Goal: Find specific page/section

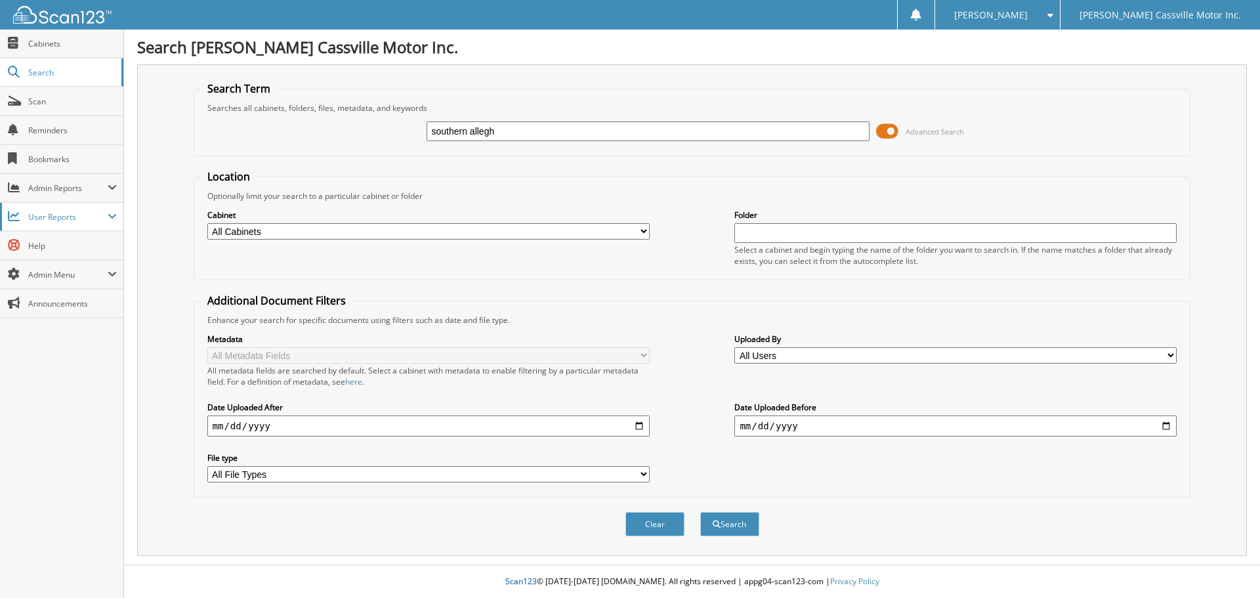
type input "southern allegh"
click at [700, 512] on button "Search" at bounding box center [729, 524] width 59 height 24
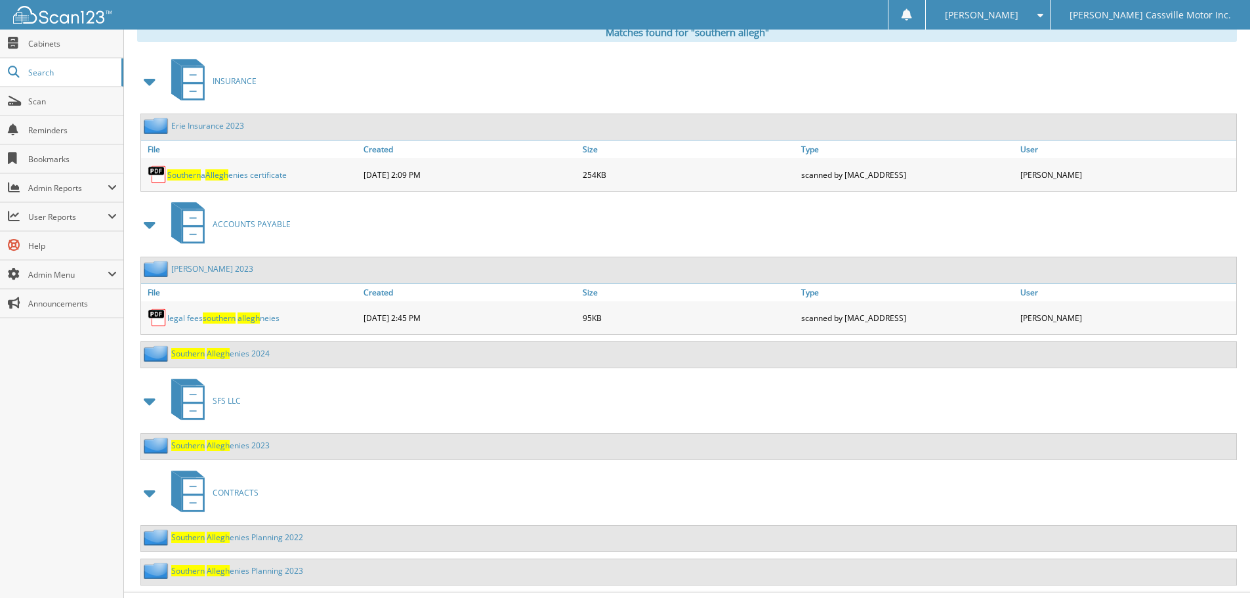
scroll to position [581, 0]
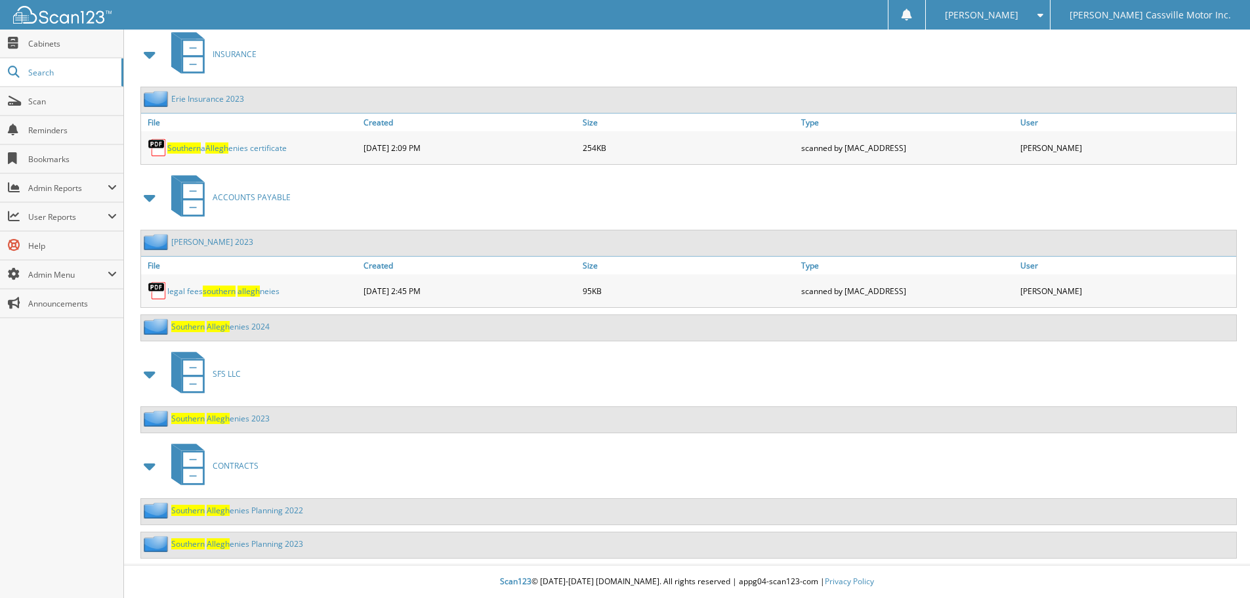
click at [249, 510] on link "Southern Allegh enies Planning 2022" at bounding box center [237, 510] width 132 height 11
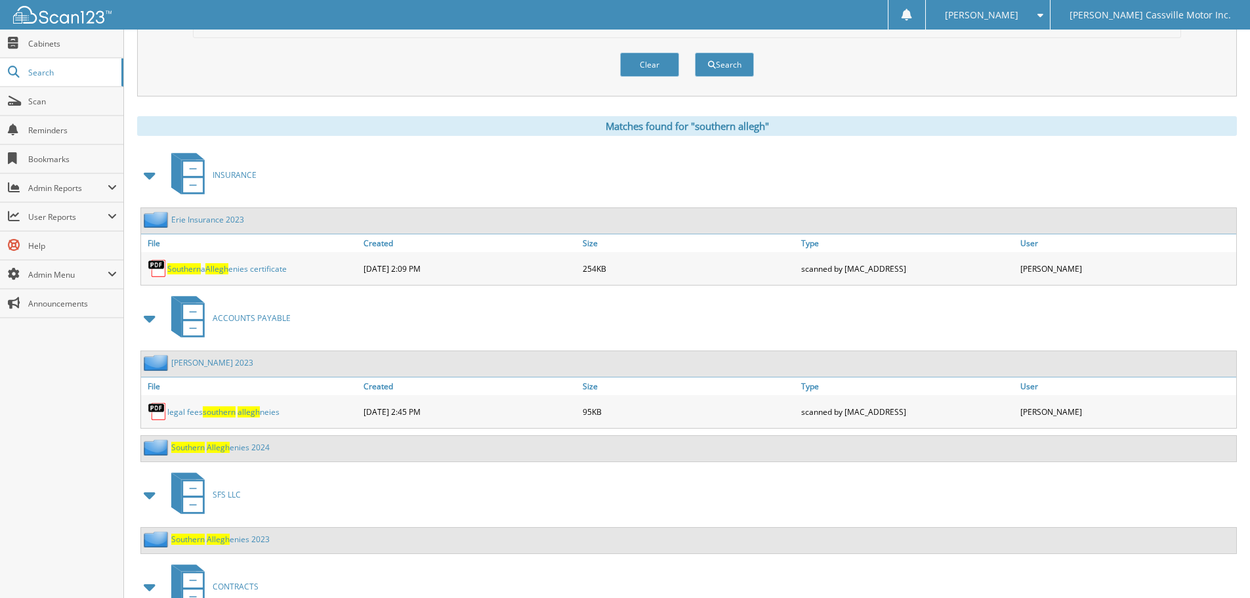
scroll to position [581, 0]
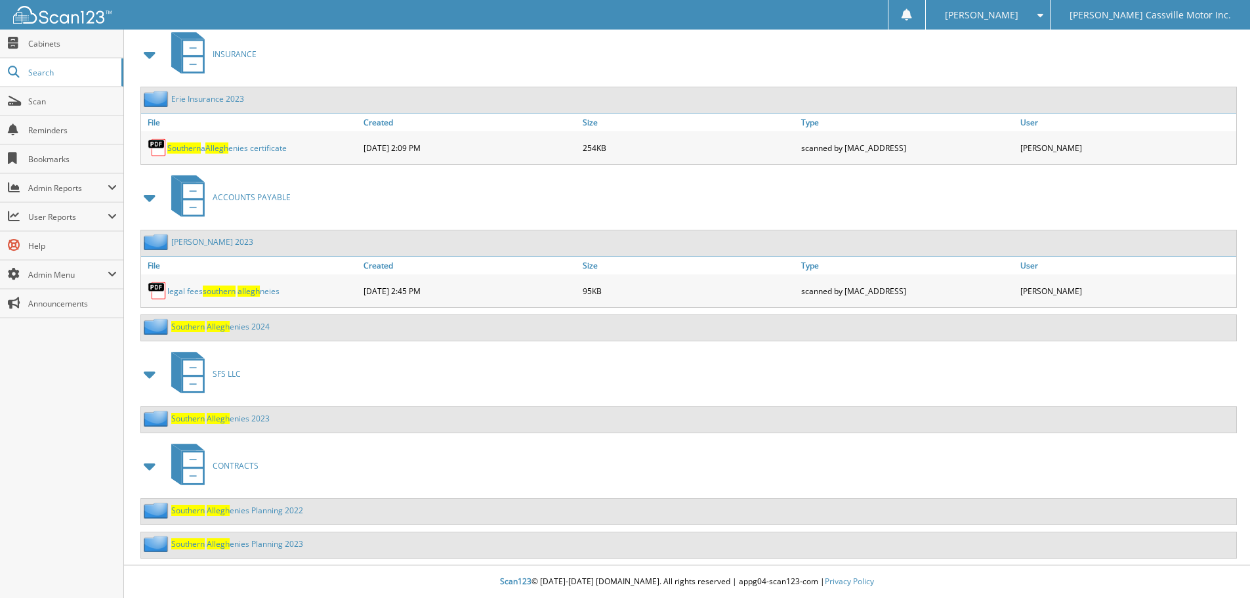
click at [262, 543] on link "Southern Allegh enies Planning 2023" at bounding box center [237, 543] width 132 height 11
